Goal: Find specific page/section: Find specific page/section

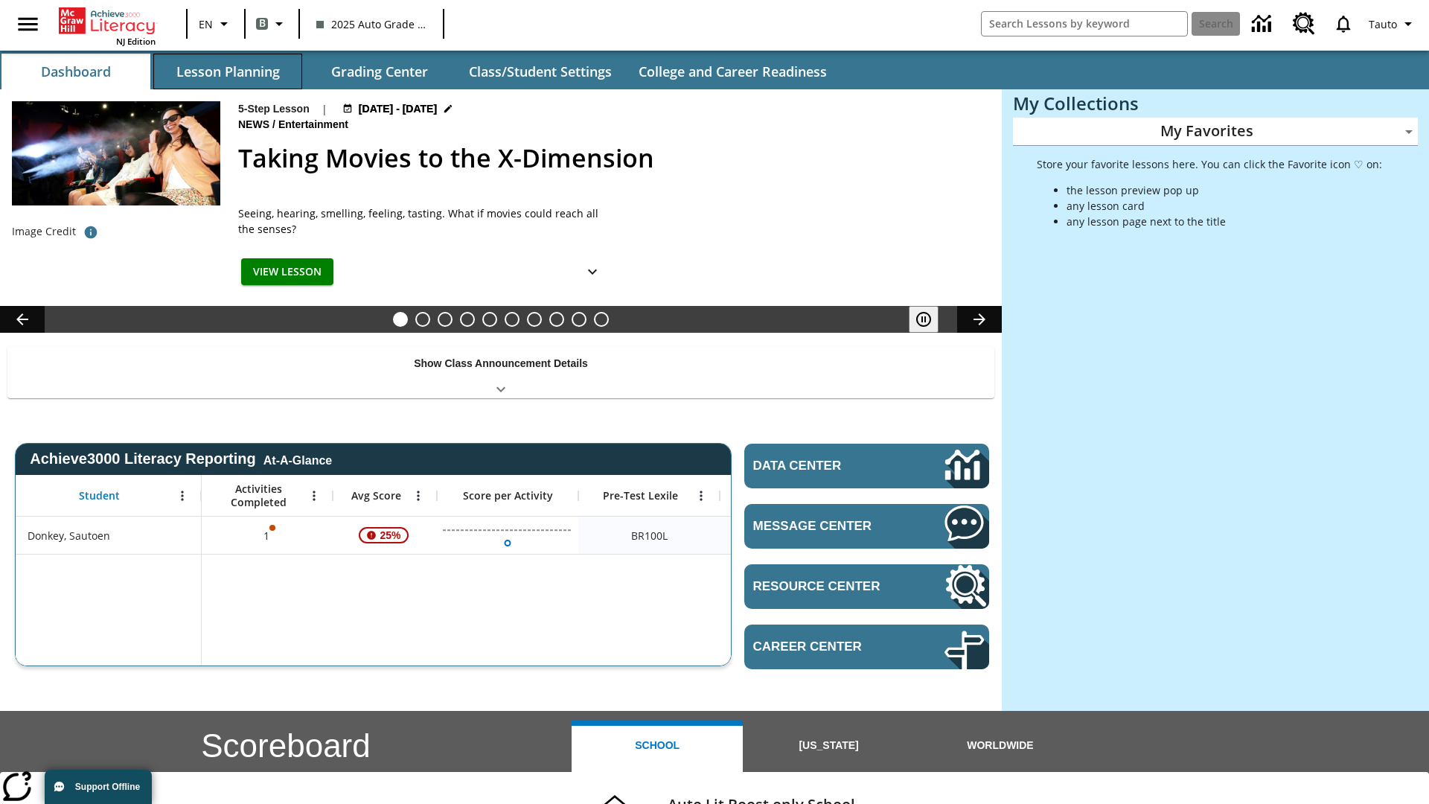
click at [228, 71] on button "Lesson Planning" at bounding box center [227, 72] width 149 height 36
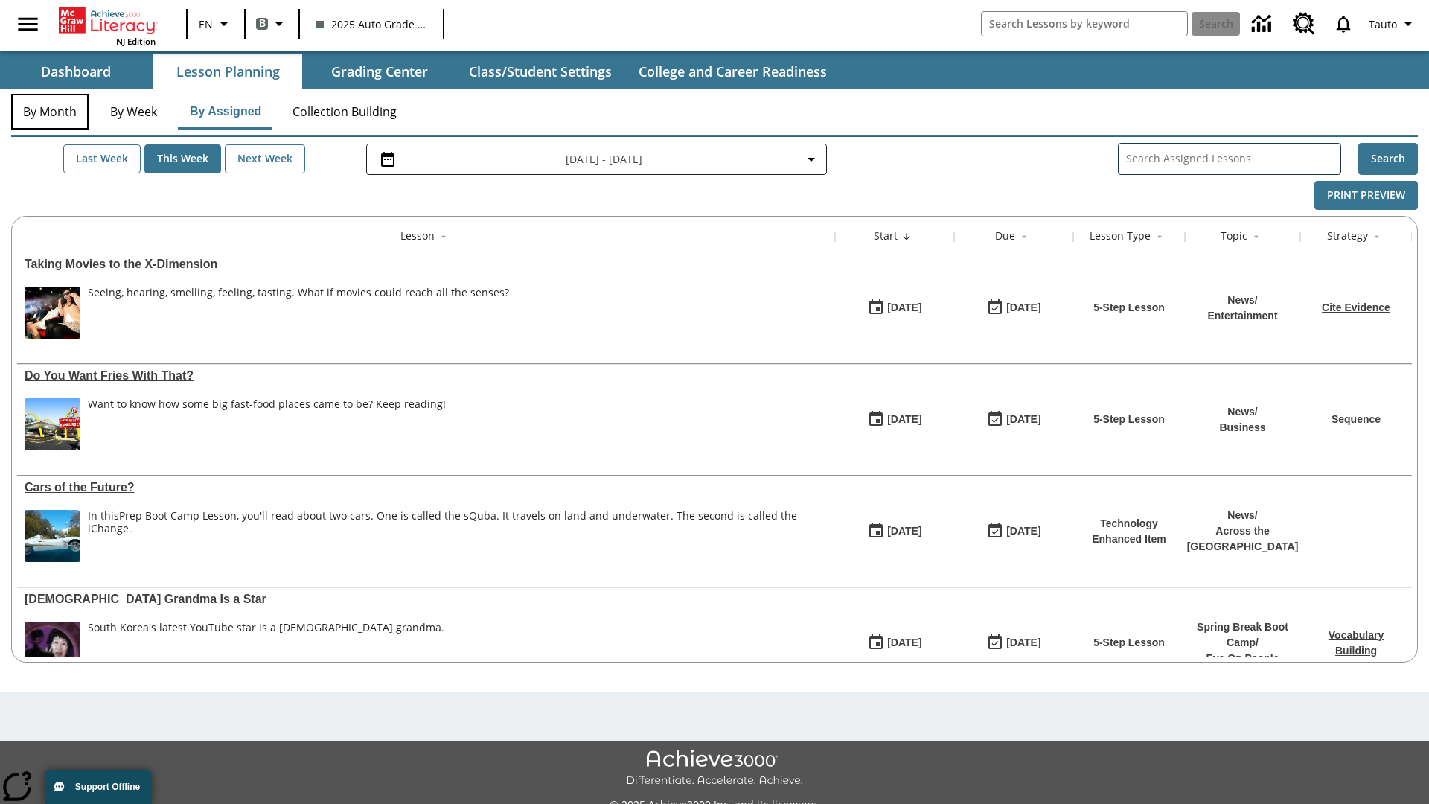
click at [50, 112] on button "By Month" at bounding box center [49, 112] width 77 height 36
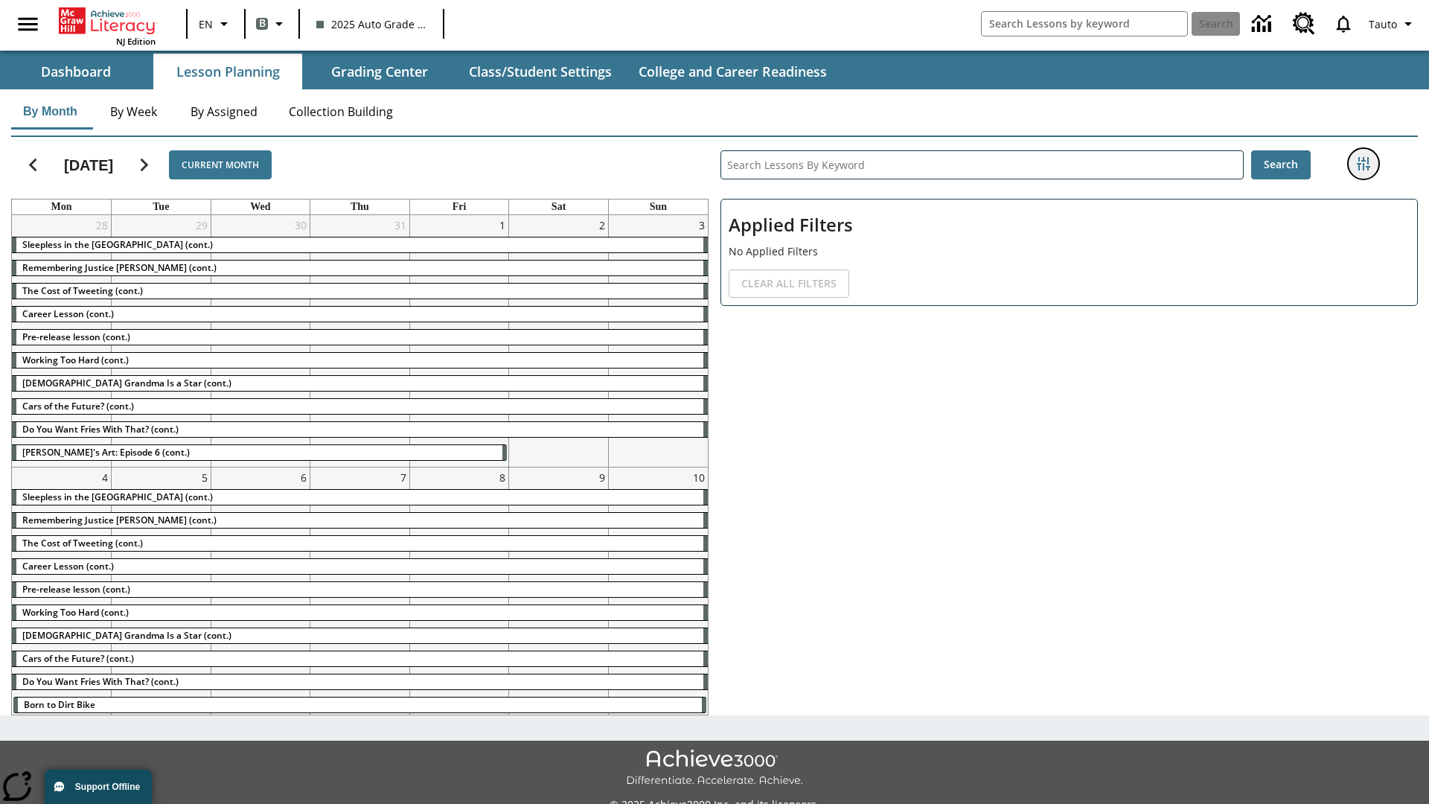
click at [1363, 164] on icon "Filters Side menu" at bounding box center [1363, 163] width 13 height 13
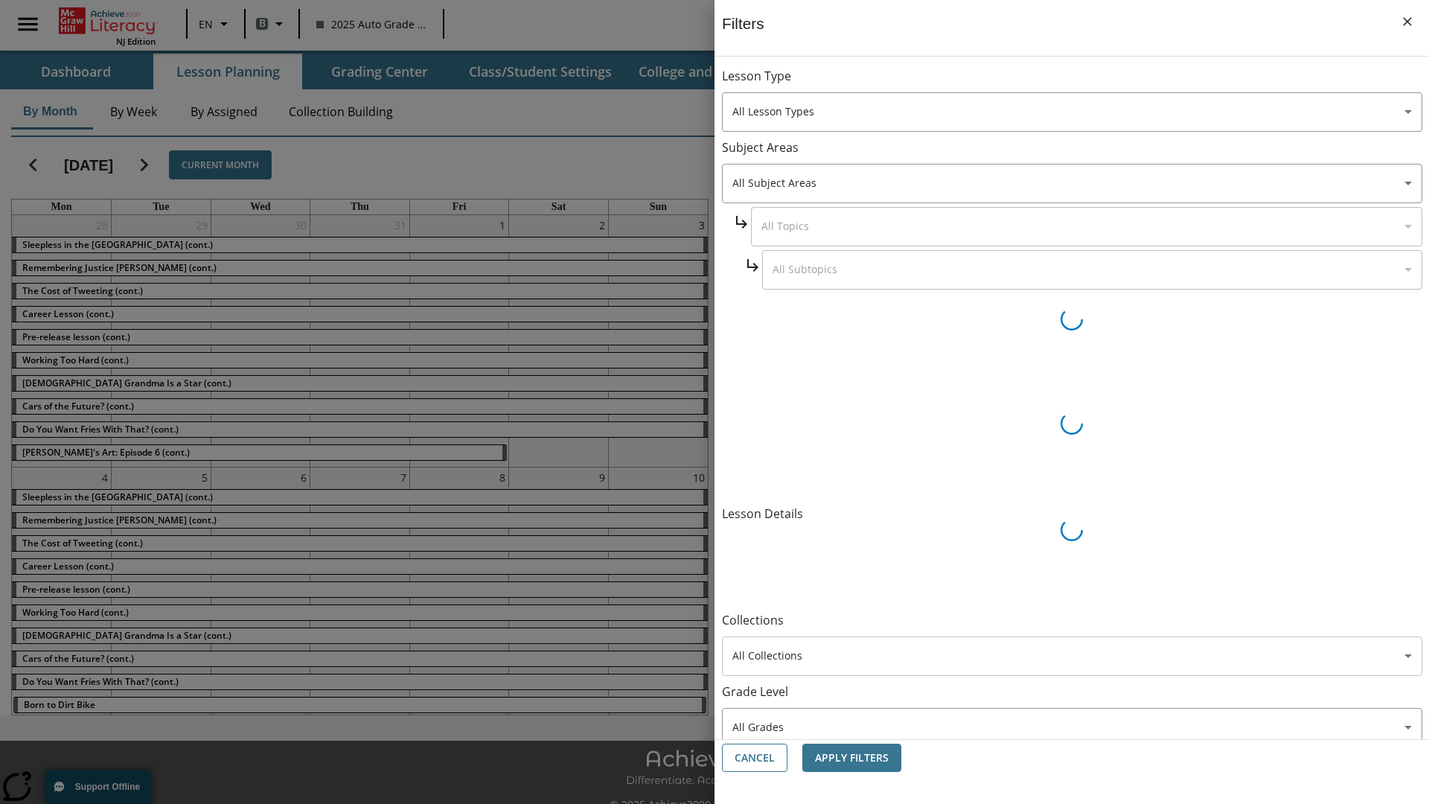
click at [1072, 529] on body "Skip to main content NJ Edition EN B 2025 Auto Grade 1 B Search 0 Tauto Dashboa…" at bounding box center [714, 418] width 1429 height 837
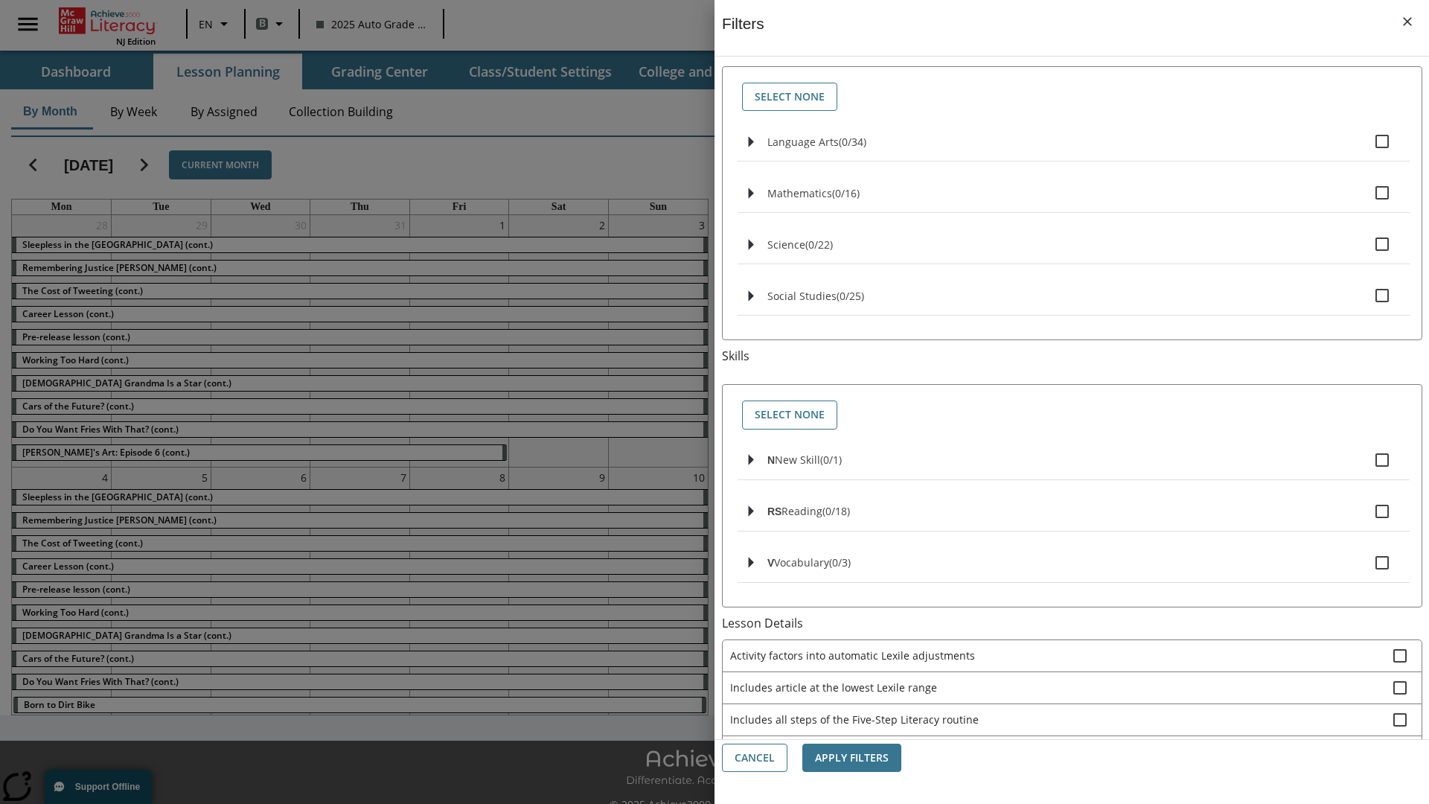
scroll to position [619, 0]
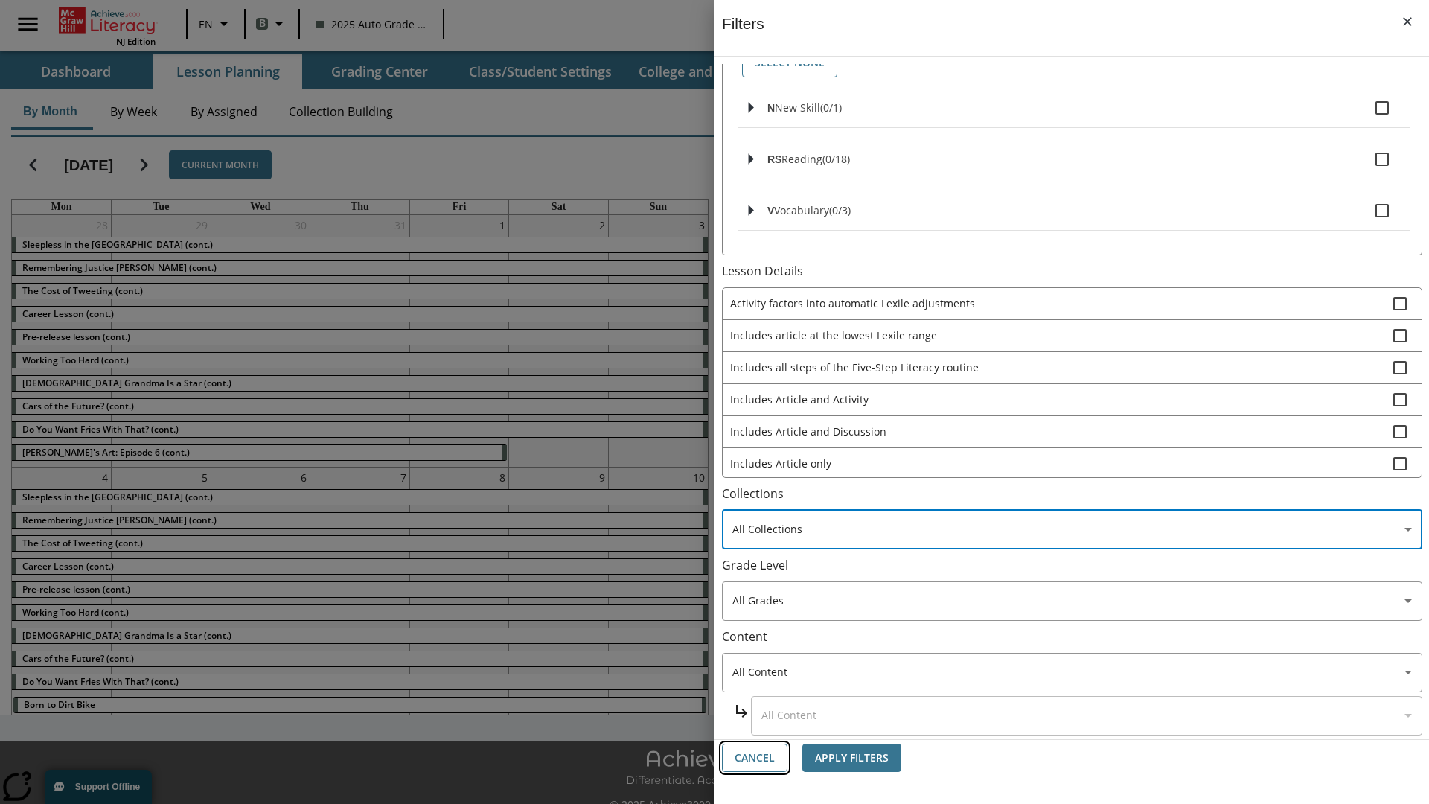
click at [755, 758] on button "Cancel" at bounding box center [755, 758] width 66 height 29
click at [107, 20] on icon "Home" at bounding box center [109, 20] width 99 height 27
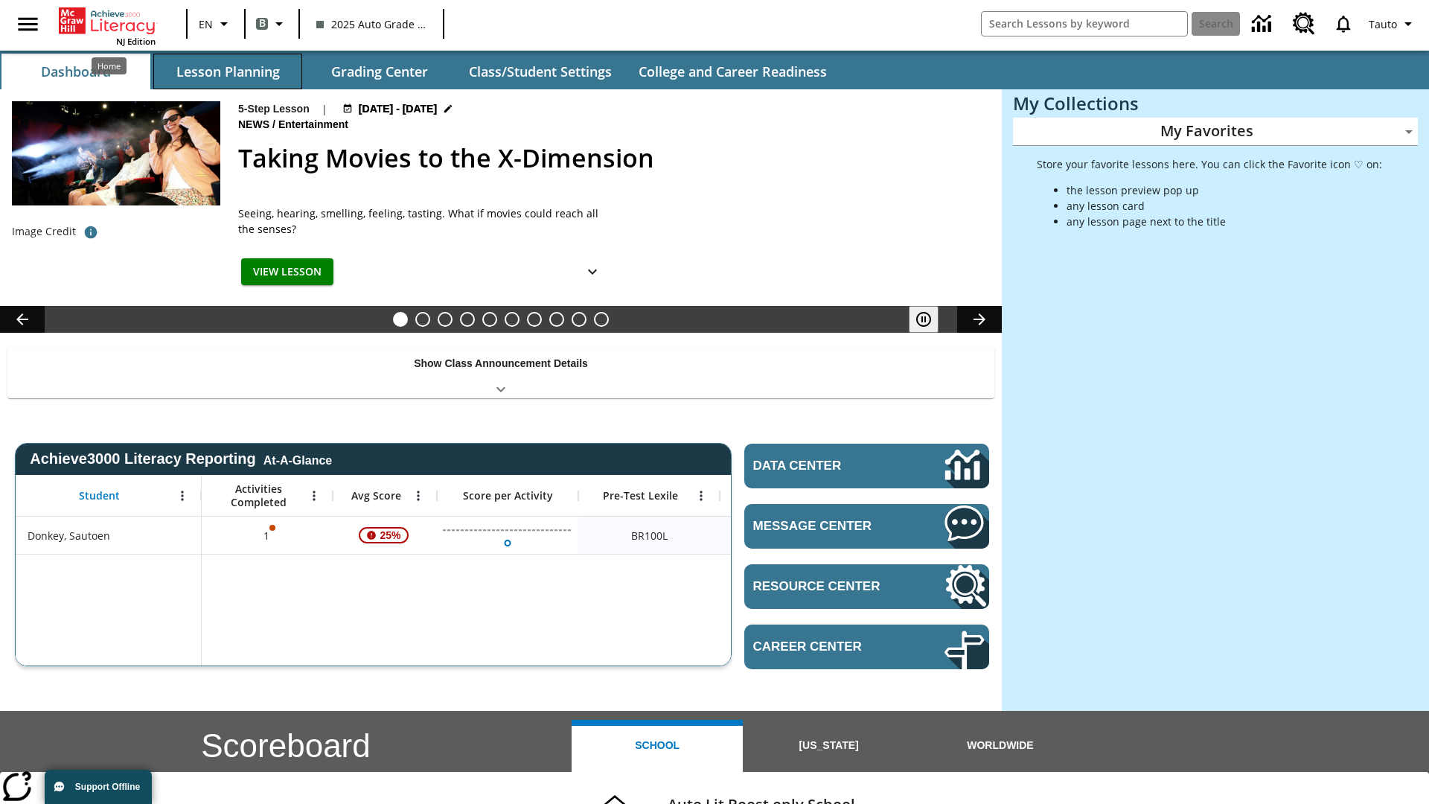
click at [228, 71] on button "Lesson Planning" at bounding box center [227, 72] width 149 height 36
